Goal: Task Accomplishment & Management: Complete application form

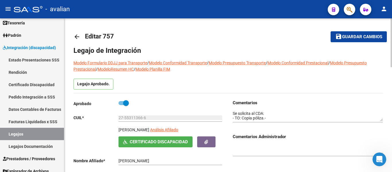
click at [74, 34] on mat-icon "arrow_back" at bounding box center [76, 36] width 7 height 7
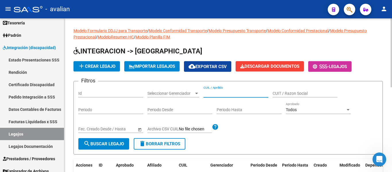
click at [228, 93] on input "CUIL / Apellido" at bounding box center [235, 93] width 65 height 5
paste input "27585672667"
type input "27585672667"
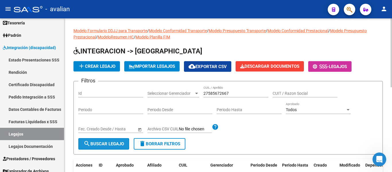
click at [104, 143] on span "search Buscar Legajo" at bounding box center [103, 143] width 40 height 5
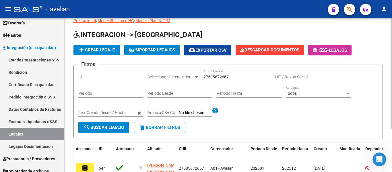
scroll to position [57, 0]
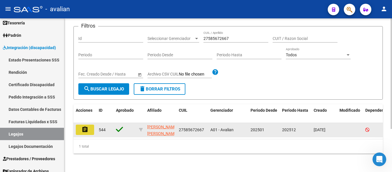
click at [86, 129] on mat-icon "assignment" at bounding box center [84, 129] width 7 height 7
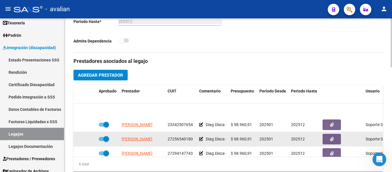
scroll to position [29, 0]
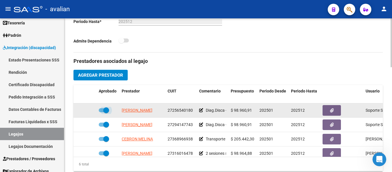
click at [100, 110] on span at bounding box center [104, 110] width 10 height 4
click at [101, 112] on input "checkbox" at bounding box center [101, 112] width 0 height 0
checkbox input "false"
click at [87, 110] on icon at bounding box center [88, 110] width 4 height 4
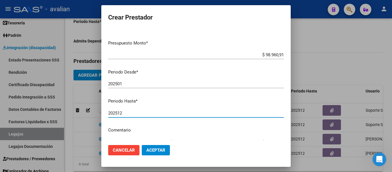
click at [125, 114] on input "202512" at bounding box center [195, 112] width 175 height 5
type input "202508"
click at [148, 151] on span "Aceptar" at bounding box center [155, 149] width 19 height 5
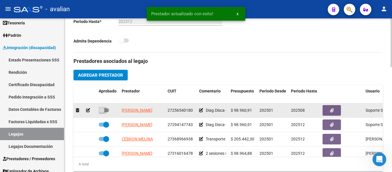
click at [107, 110] on span at bounding box center [104, 110] width 10 height 4
click at [102, 112] on input "checkbox" at bounding box center [101, 112] width 0 height 0
checkbox input "true"
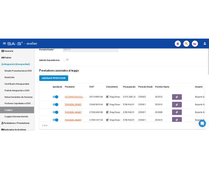
scroll to position [172, 0]
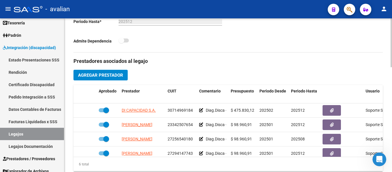
click at [102, 77] on span "Agregar Prestador" at bounding box center [100, 75] width 45 height 5
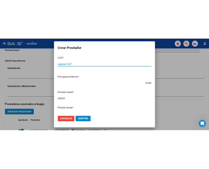
scroll to position [241, 0]
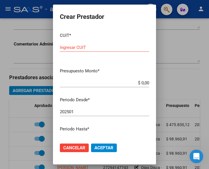
click at [96, 44] on div "Ingresar CUIT" at bounding box center [104, 47] width 89 height 9
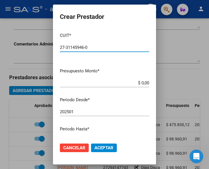
type input "27-31145946-0"
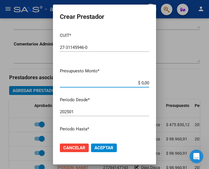
drag, startPoint x: 127, startPoint y: 84, endPoint x: 153, endPoint y: 81, distance: 26.0
click at [153, 81] on mat-dialog-content "CUIT * 27-31145946-0 Ingresar CUIT ARCA Padrón Presupuesto Monto * $ 0,00 Ingre…" at bounding box center [104, 83] width 103 height 110
type input "$ 98.964,88"
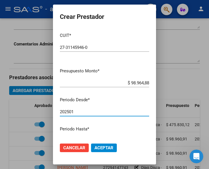
click at [83, 112] on input "202501" at bounding box center [104, 112] width 89 height 5
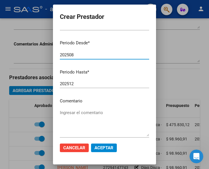
scroll to position [57, 0]
type input "202508"
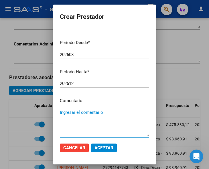
click at [78, 112] on textarea "Ingresar el comentario" at bounding box center [104, 123] width 89 height 27
type textarea "Psicopedagogía 2 sesiones semanales"
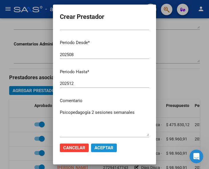
click at [108, 152] on button "Aceptar" at bounding box center [104, 148] width 26 height 9
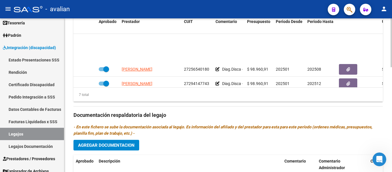
scroll to position [49, 0]
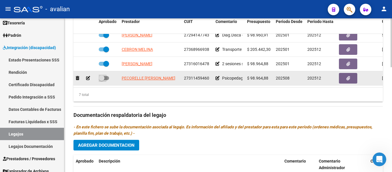
click at [108, 79] on span at bounding box center [104, 78] width 10 height 4
click at [102, 80] on input "checkbox" at bounding box center [101, 80] width 0 height 0
checkbox input "true"
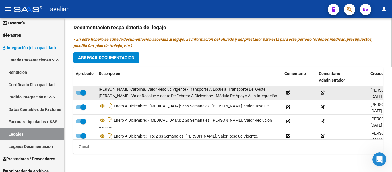
scroll to position [29, 0]
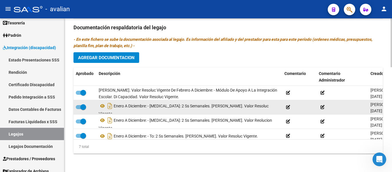
click at [323, 106] on icon at bounding box center [322, 107] width 4 height 4
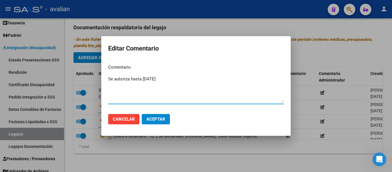
type textarea "Se autoriza hasta [DATE]"
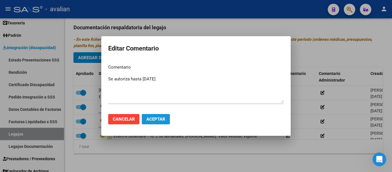
click at [157, 117] on span "Aceptar" at bounding box center [155, 118] width 19 height 5
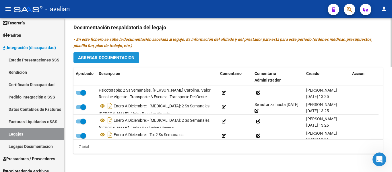
click at [133, 61] on button "Agregar Documentacion" at bounding box center [106, 57] width 66 height 11
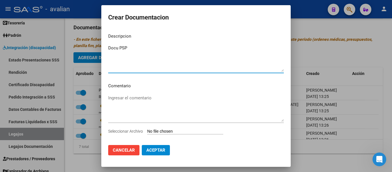
type textarea "Docu PSP"
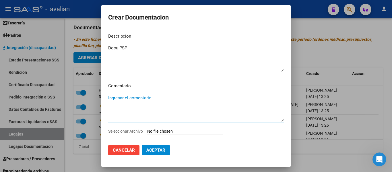
click at [119, 100] on textarea "Ingresar el comentario" at bounding box center [195, 108] width 175 height 27
paste textarea "Psicopedagogía: 2 ss semanales - [PERSON_NAME] resol. vigente."
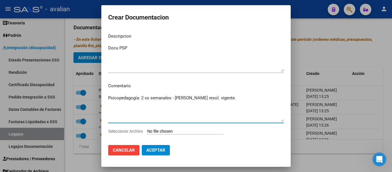
type textarea "Psicopedagogía: 2 ss semanales - [PERSON_NAME] resol. vigente."
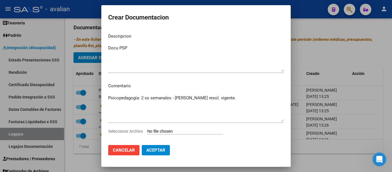
click at [159, 130] on input "Seleccionar Archivo" at bounding box center [185, 131] width 76 height 5
type input "C:\fakepath\PSICOPEDAGOGIA (7).pdf"
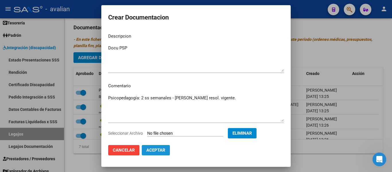
click at [159, 151] on span "Aceptar" at bounding box center [155, 149] width 19 height 5
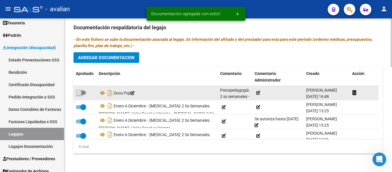
click at [85, 92] on span at bounding box center [81, 93] width 10 height 4
click at [79, 95] on input "checkbox" at bounding box center [78, 95] width 0 height 0
checkbox input "true"
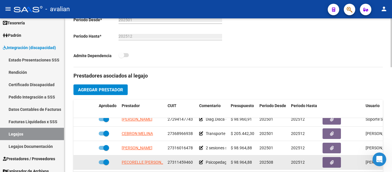
scroll to position [25, 0]
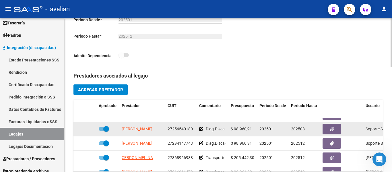
click at [202, 129] on icon at bounding box center [201, 129] width 4 height 4
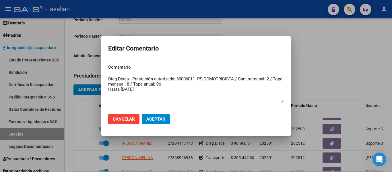
type textarea "Diag.Disca - Prestación autorizada: 60006011- PSICOMOTRICISTA / Cant semanal: 2…"
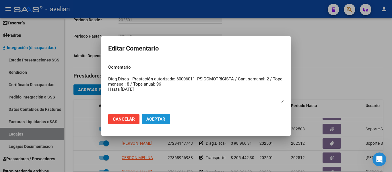
click at [161, 116] on button "Aceptar" at bounding box center [156, 119] width 28 height 10
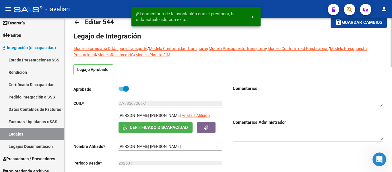
scroll to position [14, 0]
click at [356, 24] on span "Guardar cambios" at bounding box center [362, 22] width 40 height 5
